Goal: Task Accomplishment & Management: Use online tool/utility

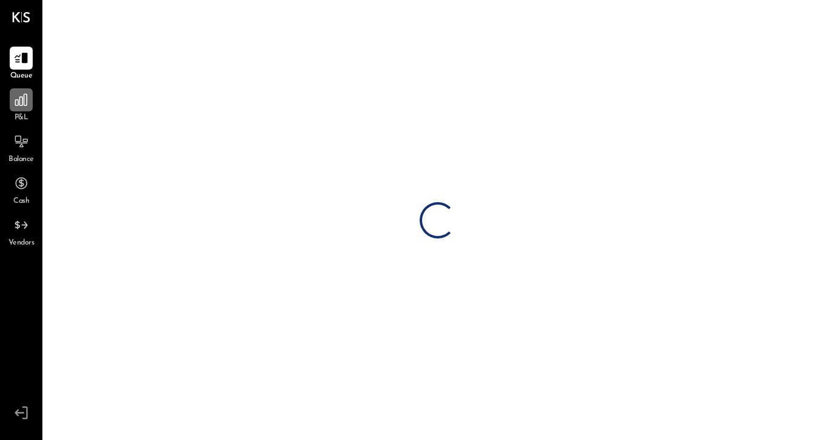
click at [29, 103] on icon at bounding box center [21, 100] width 16 height 16
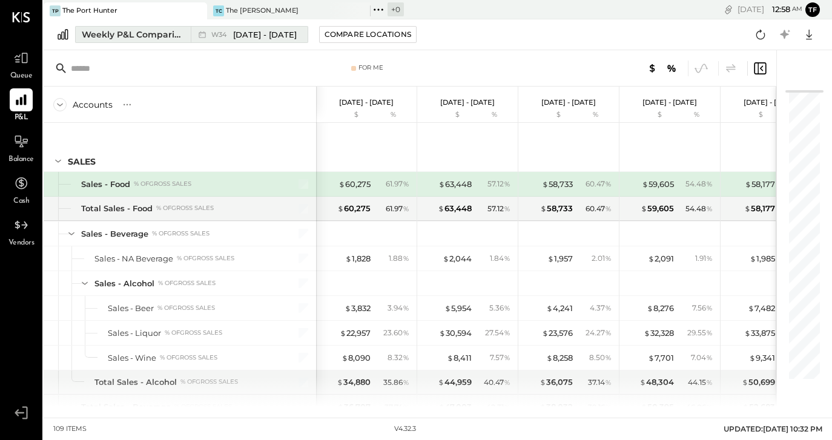
click at [270, 32] on span "[DATE] - [DATE]" at bounding box center [265, 34] width 64 height 11
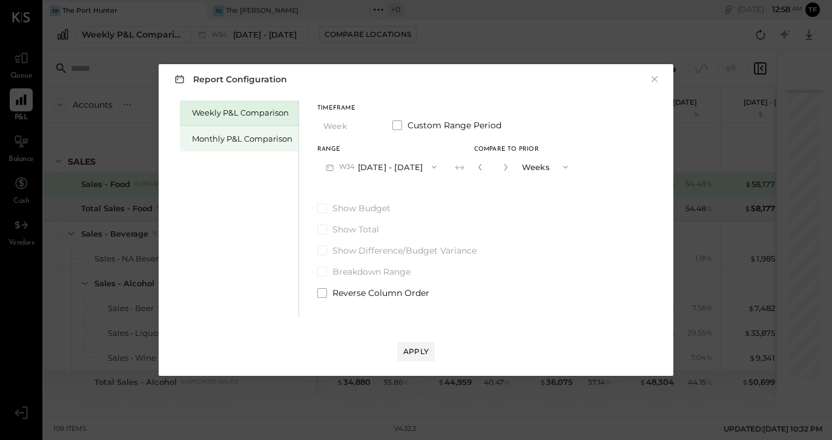
click at [238, 136] on div "Monthly P&L Comparison" at bounding box center [242, 138] width 100 height 11
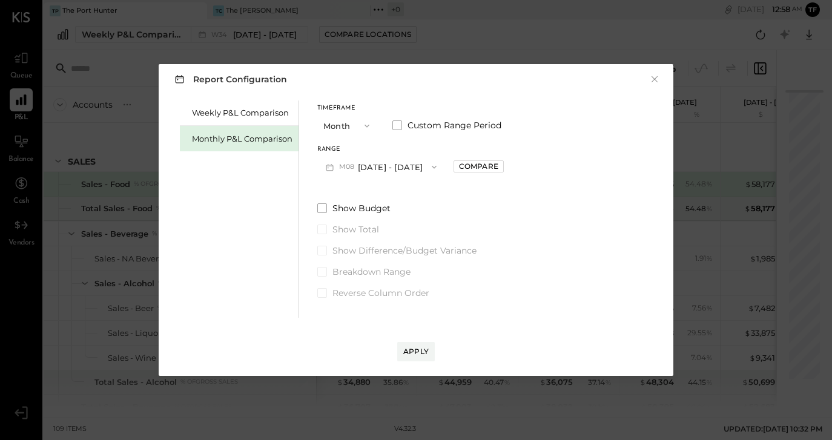
click at [361, 128] on span "button" at bounding box center [364, 126] width 16 height 10
click at [354, 185] on div "Year" at bounding box center [347, 191] width 59 height 22
click at [494, 166] on div "Compare" at bounding box center [478, 166] width 39 height 10
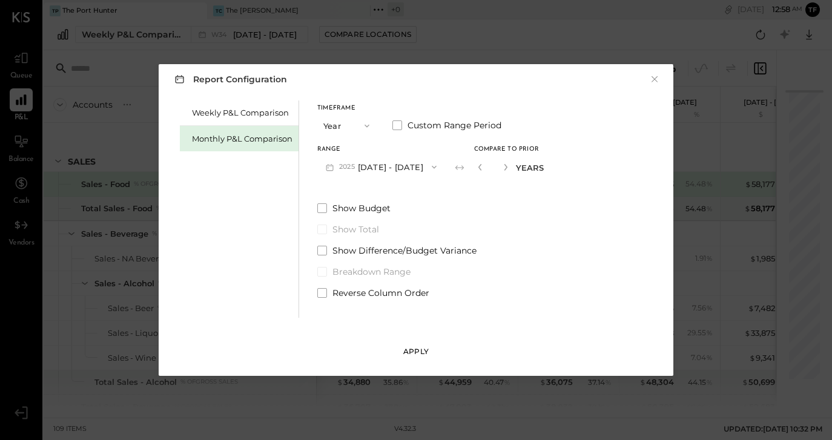
click at [410, 352] on div "Apply" at bounding box center [415, 351] width 25 height 10
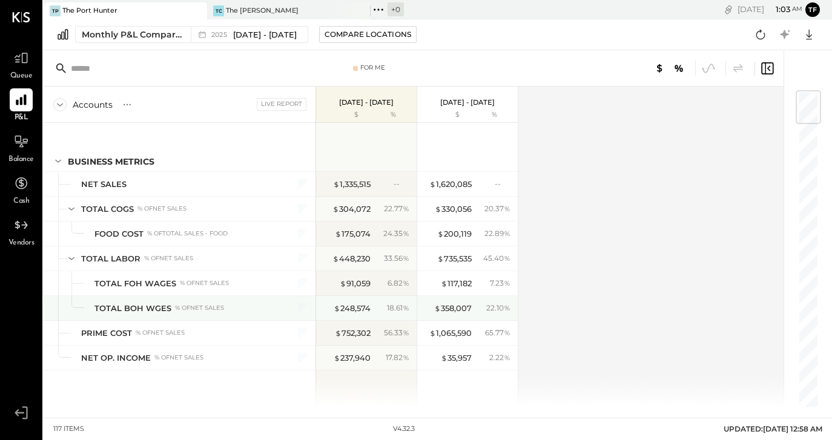
scroll to position [1, 0]
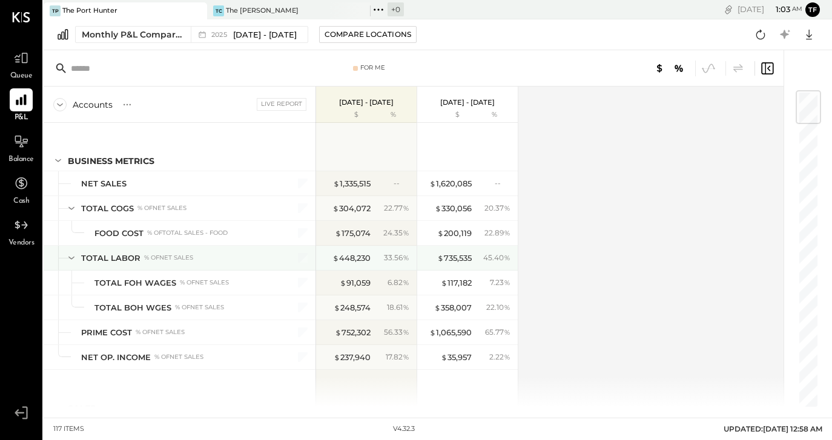
click at [69, 259] on icon at bounding box center [71, 257] width 13 height 13
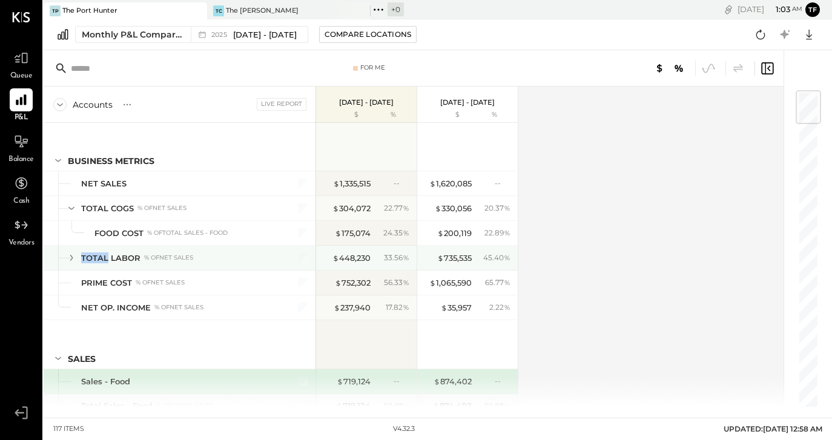
click at [69, 259] on icon at bounding box center [71, 257] width 13 height 13
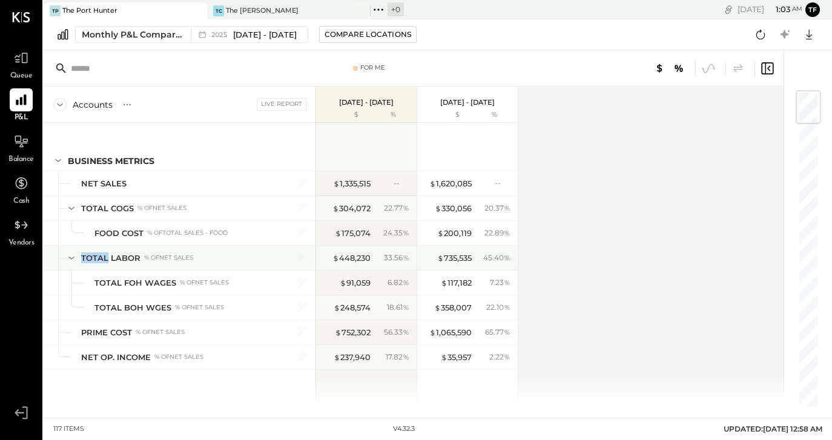
click at [87, 258] on div "TOTAL LABOR" at bounding box center [110, 257] width 59 height 11
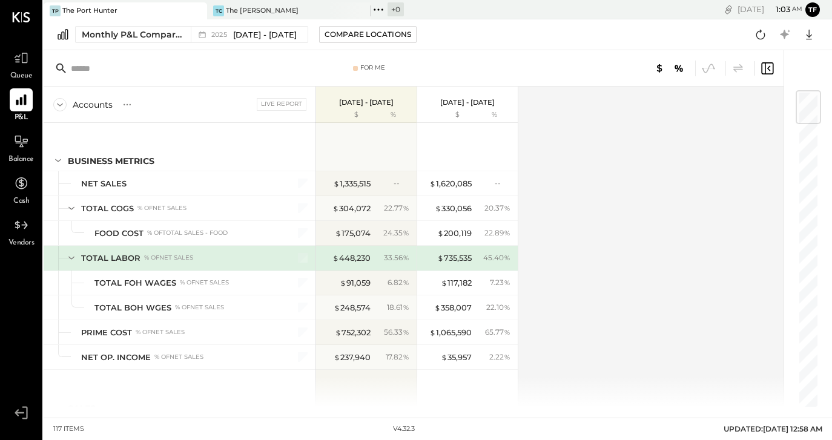
click at [575, 248] on div "Accounts S % GL Live Report [DATE] - [DATE] $ % [DATE] - [DATE] $ % BUSINESS ME…" at bounding box center [414, 247] width 741 height 320
click at [276, 39] on span "[DATE] - [DATE]" at bounding box center [265, 34] width 64 height 11
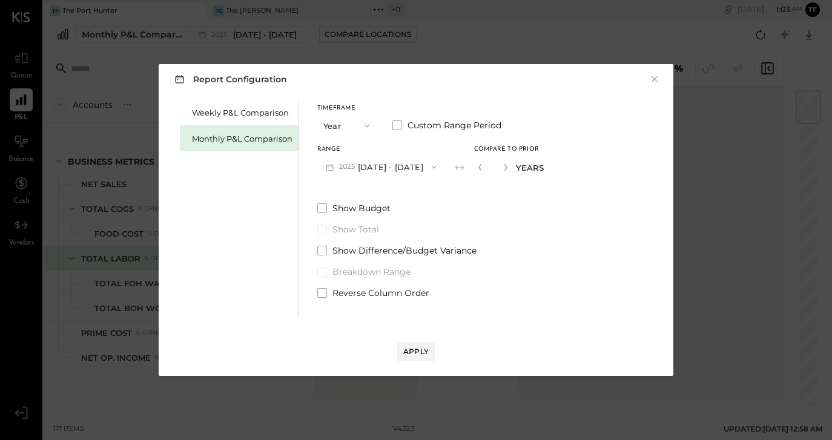
click at [366, 129] on icon "button" at bounding box center [367, 126] width 10 height 10
click at [333, 165] on span "YTD" at bounding box center [333, 169] width 12 height 8
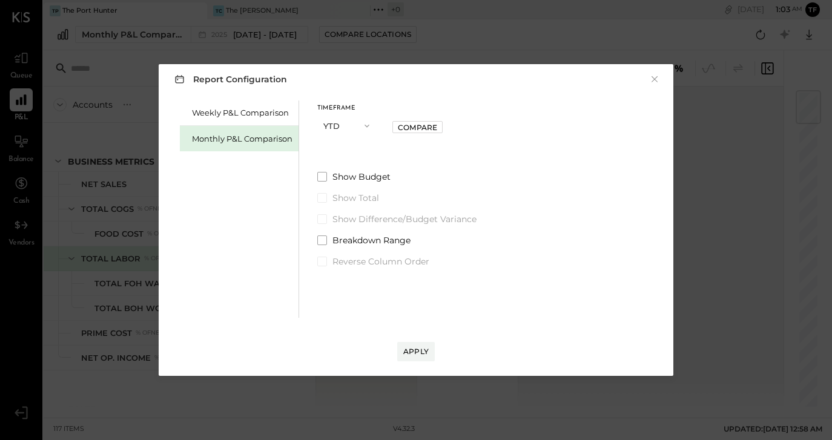
click at [369, 124] on icon "button" at bounding box center [367, 126] width 10 height 10
click at [357, 130] on div "Month" at bounding box center [347, 126] width 59 height 22
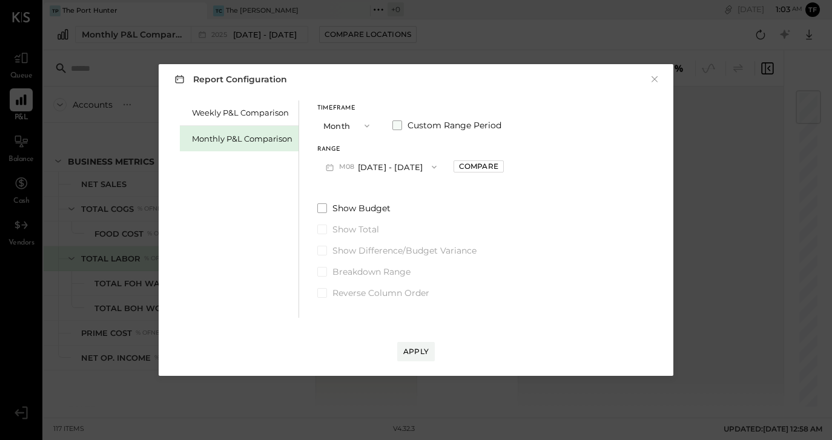
click at [395, 125] on span at bounding box center [397, 125] width 10 height 10
click at [389, 169] on button "[DATE]" at bounding box center [353, 167] width 72 height 22
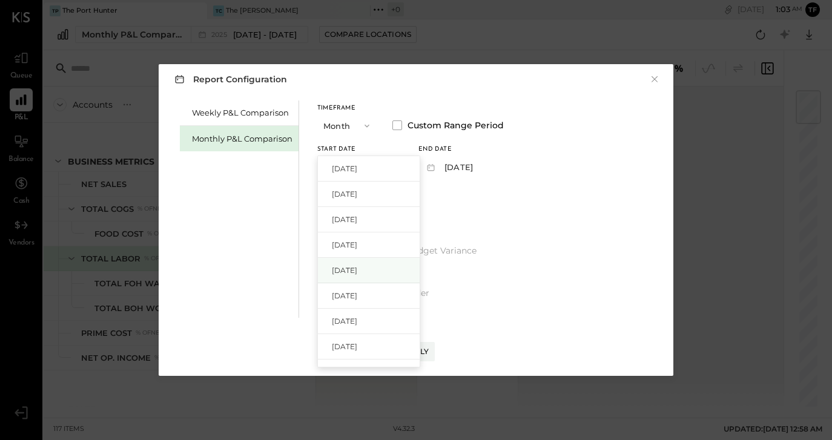
click at [383, 278] on div "[DATE]" at bounding box center [369, 270] width 102 height 25
click at [484, 168] on icon "button" at bounding box center [480, 167] width 10 height 10
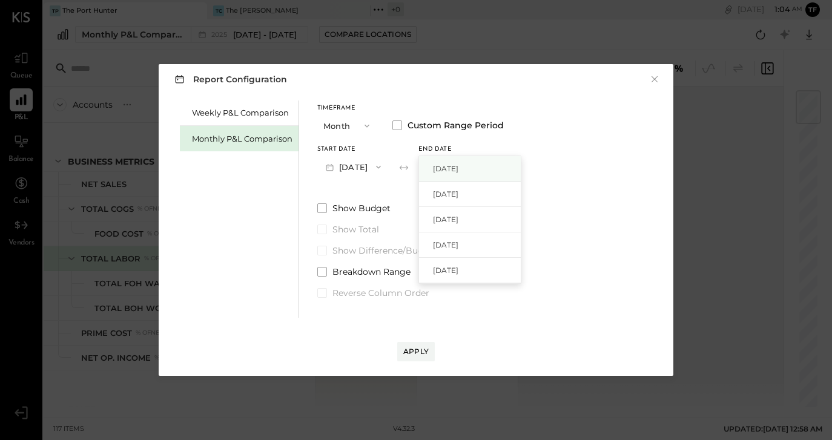
click at [509, 168] on div "[DATE]" at bounding box center [470, 168] width 102 height 25
click at [418, 353] on div "Apply" at bounding box center [415, 351] width 25 height 10
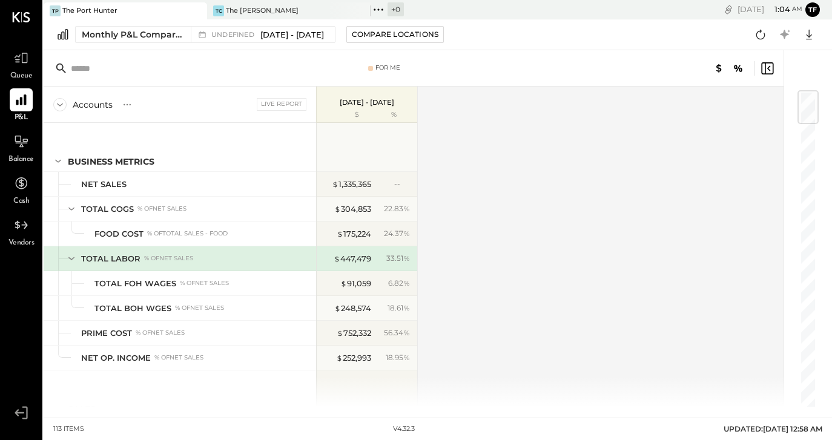
click at [292, 24] on div "Monthly P&L Comparison undefined [DATE] - [DATE] Compare Locations Google Sheet…" at bounding box center [438, 34] width 788 height 31
click at [293, 33] on span "[DATE] - [DATE]" at bounding box center [292, 34] width 64 height 11
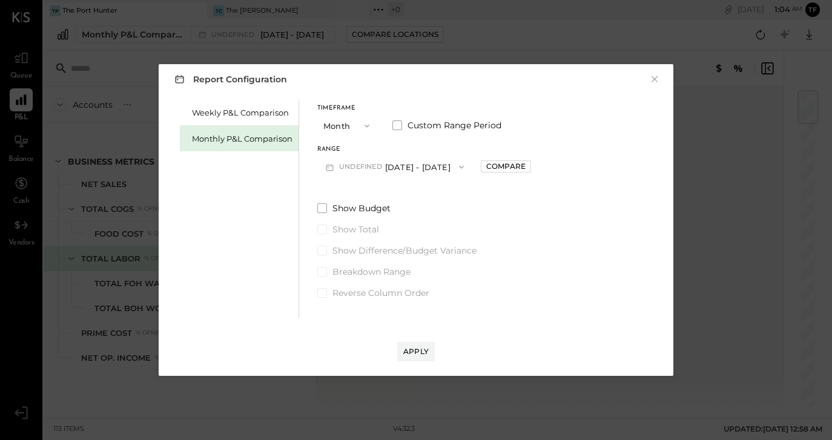
click at [407, 171] on button "undefined [DATE] - [DATE]" at bounding box center [394, 167] width 155 height 22
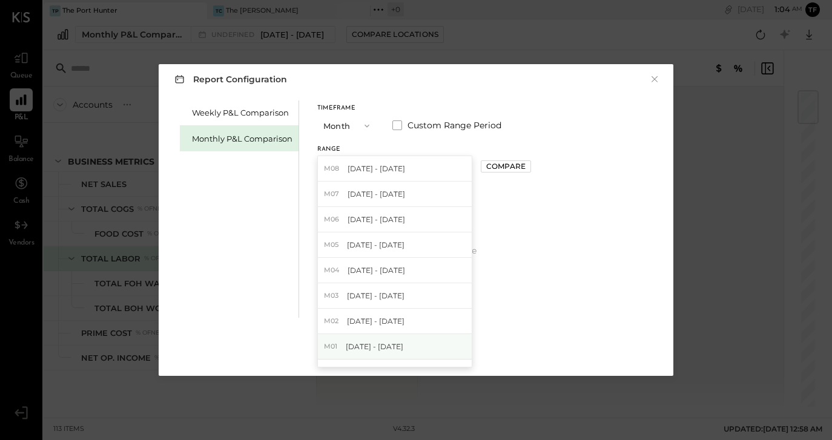
click at [406, 347] on div "M01 [DATE] - [DATE]" at bounding box center [395, 346] width 154 height 25
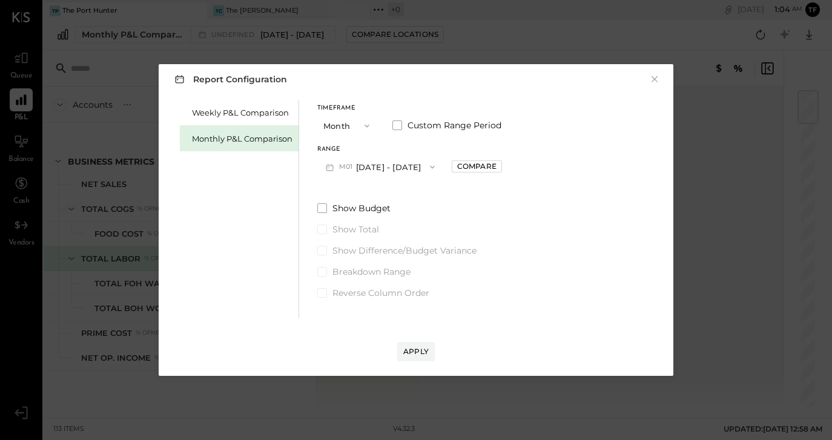
click at [402, 119] on div "Timeframe Month Custom Range Period" at bounding box center [409, 120] width 185 height 31
click at [400, 123] on span at bounding box center [397, 125] width 10 height 10
click at [475, 169] on button "[DATE]" at bounding box center [454, 167] width 72 height 22
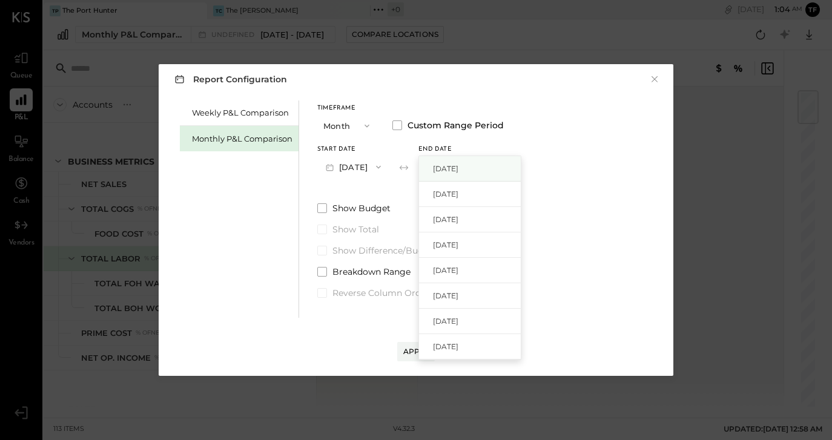
click at [496, 171] on div "[DATE]" at bounding box center [470, 168] width 102 height 25
click at [425, 350] on div "Apply" at bounding box center [415, 351] width 25 height 10
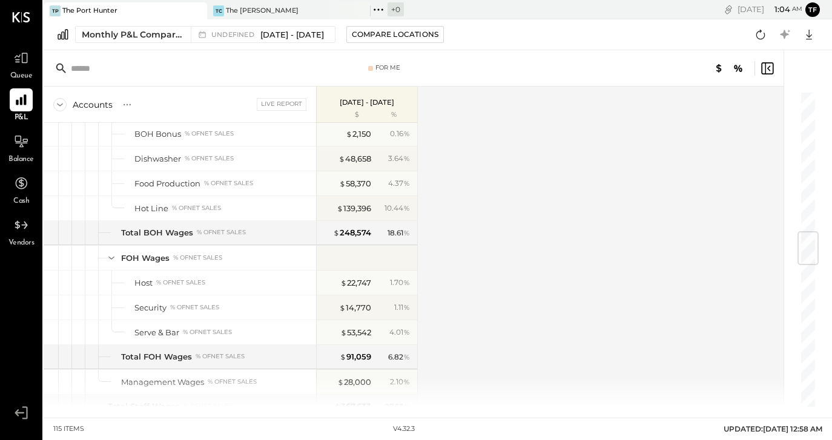
scroll to position [1121, 0]
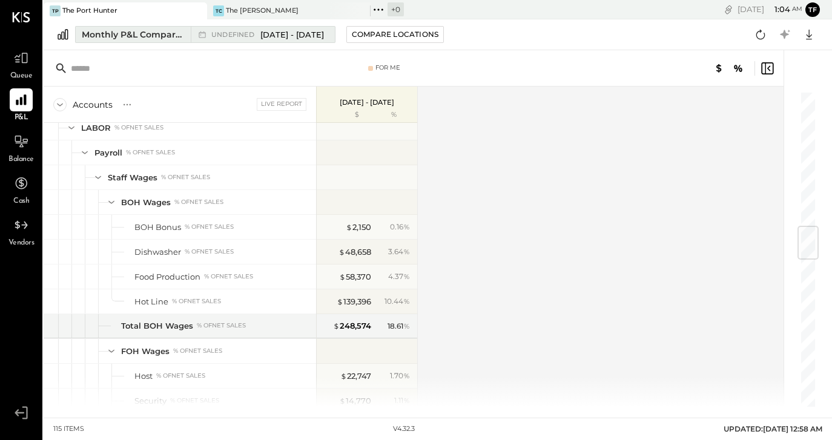
click at [324, 33] on span "[DATE] - [DATE]" at bounding box center [292, 34] width 64 height 11
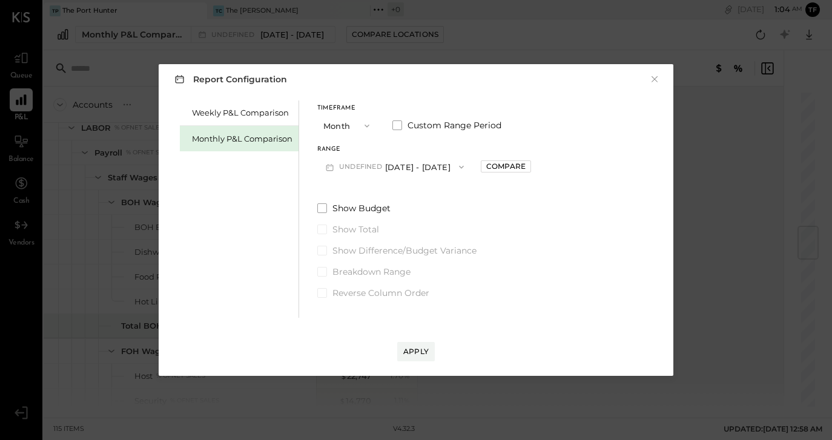
click at [403, 166] on button "undefined [DATE] - [DATE]" at bounding box center [394, 167] width 155 height 22
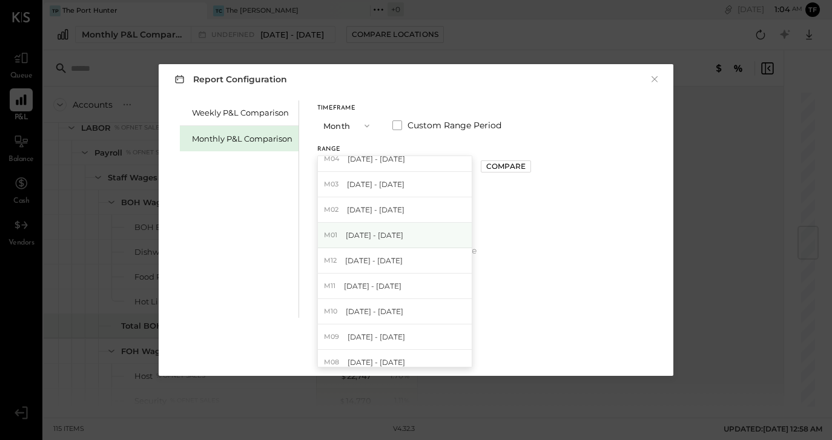
scroll to position [406, 0]
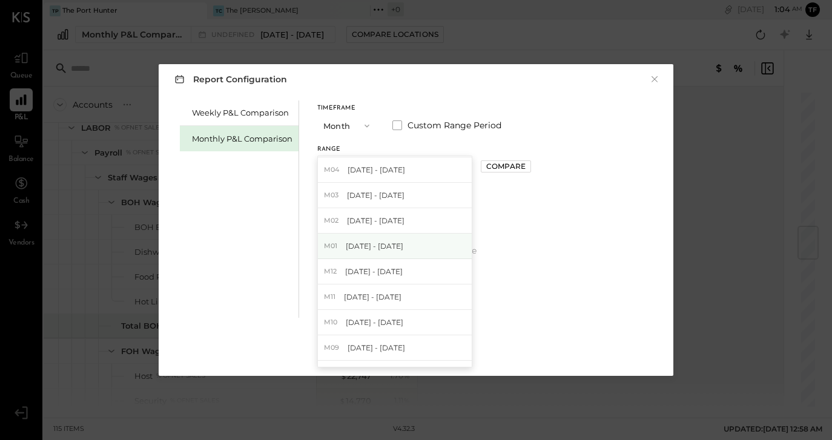
click at [408, 251] on div "M01 [DATE] - [DATE]" at bounding box center [395, 246] width 154 height 25
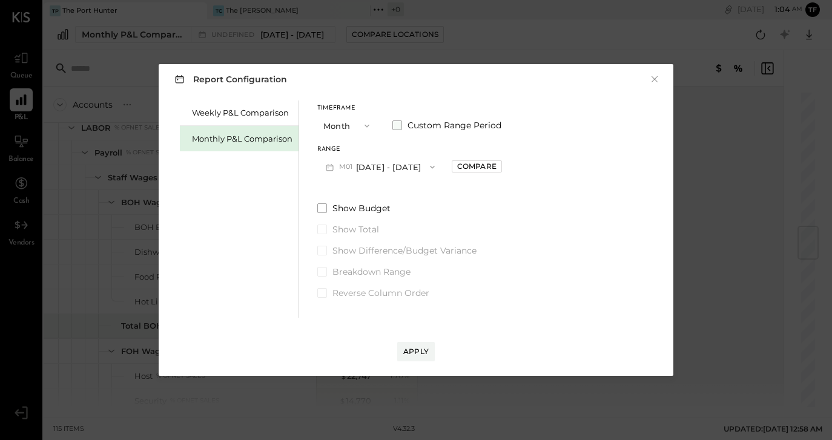
click at [400, 126] on span at bounding box center [397, 125] width 10 height 10
click at [484, 169] on span "button" at bounding box center [476, 167] width 16 height 10
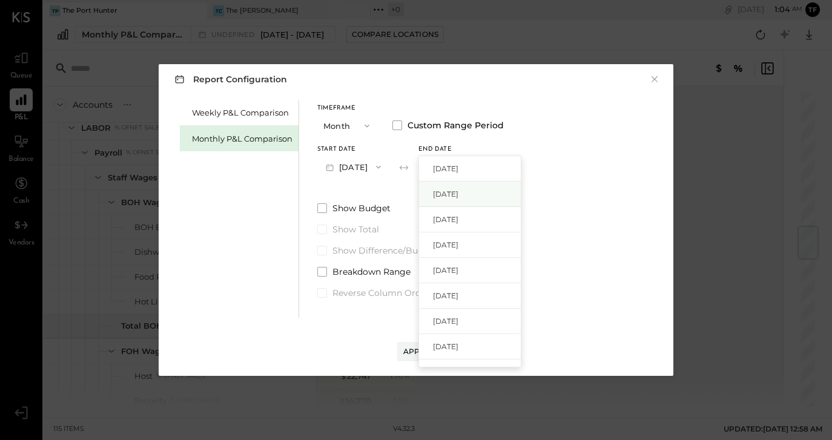
scroll to position [262, 0]
click at [498, 209] on div "[DATE]" at bounding box center [470, 211] width 102 height 25
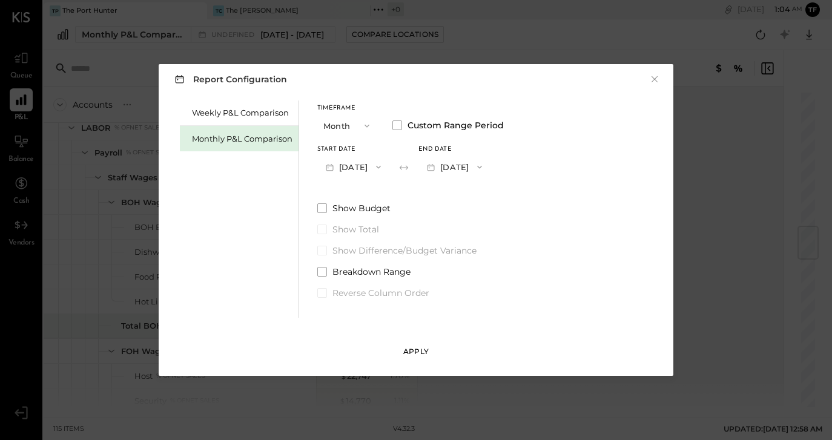
click at [420, 350] on div "Apply" at bounding box center [415, 351] width 25 height 10
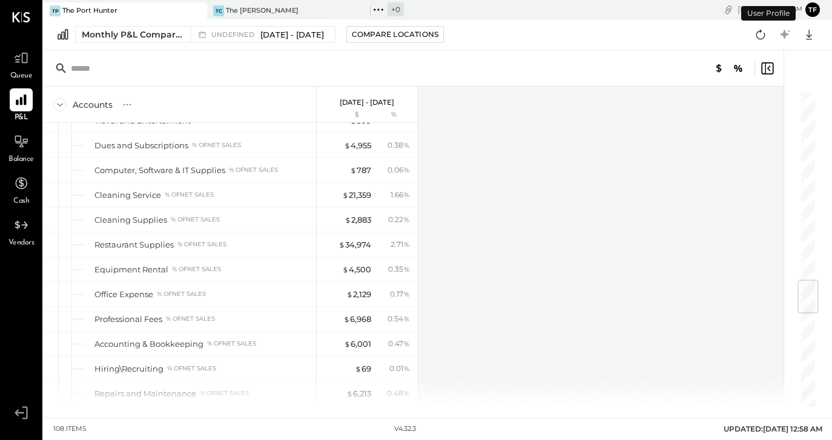
scroll to position [2398, 0]
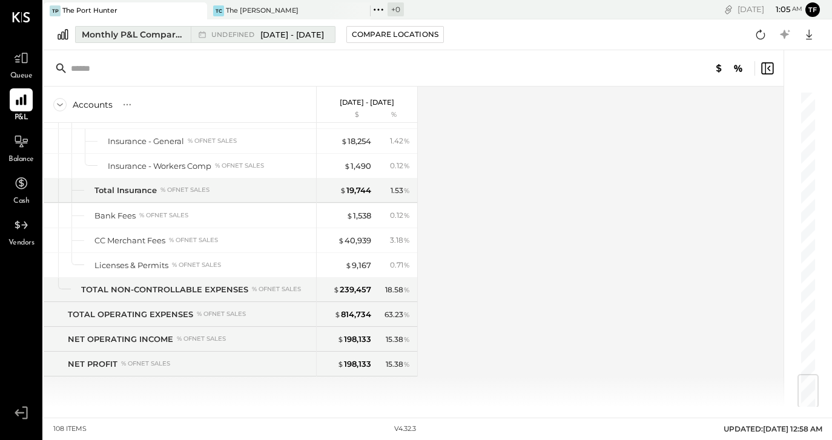
click at [318, 35] on span "[DATE] - [DATE]" at bounding box center [292, 34] width 64 height 11
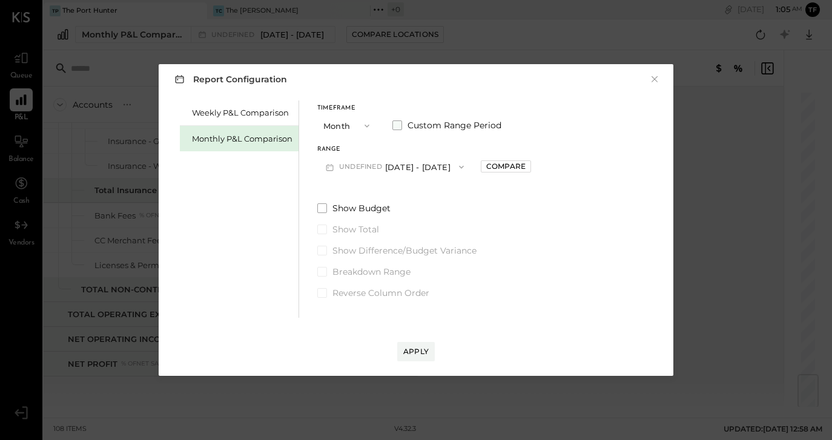
click at [398, 124] on span at bounding box center [397, 125] width 10 height 10
click at [700, 169] on div "Report Configuration × Weekly P&L Comparison Monthly P&L Comparison Timeframe M…" at bounding box center [416, 220] width 832 height 440
